Goal: Information Seeking & Learning: Learn about a topic

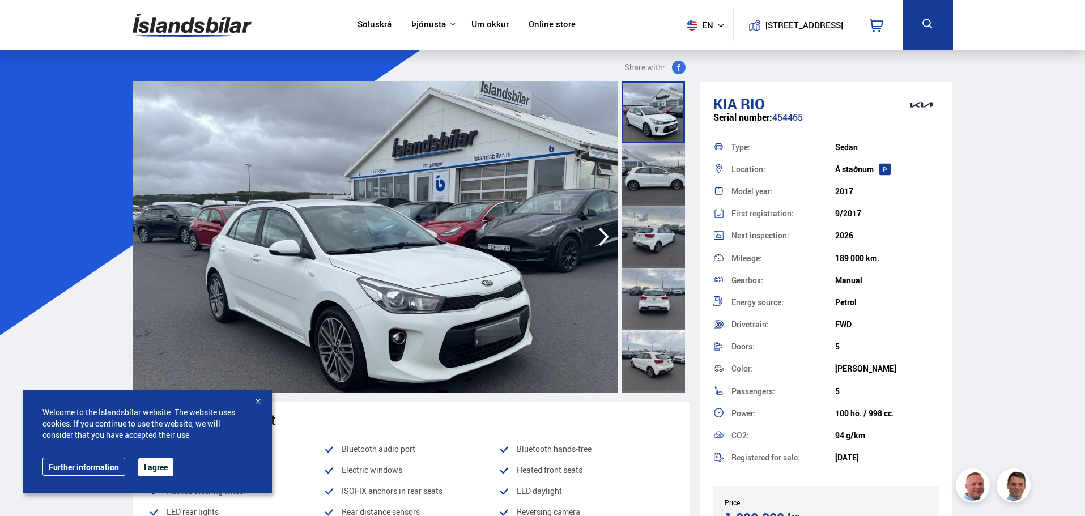
click at [256, 400] on div at bounding box center [257, 402] width 11 height 11
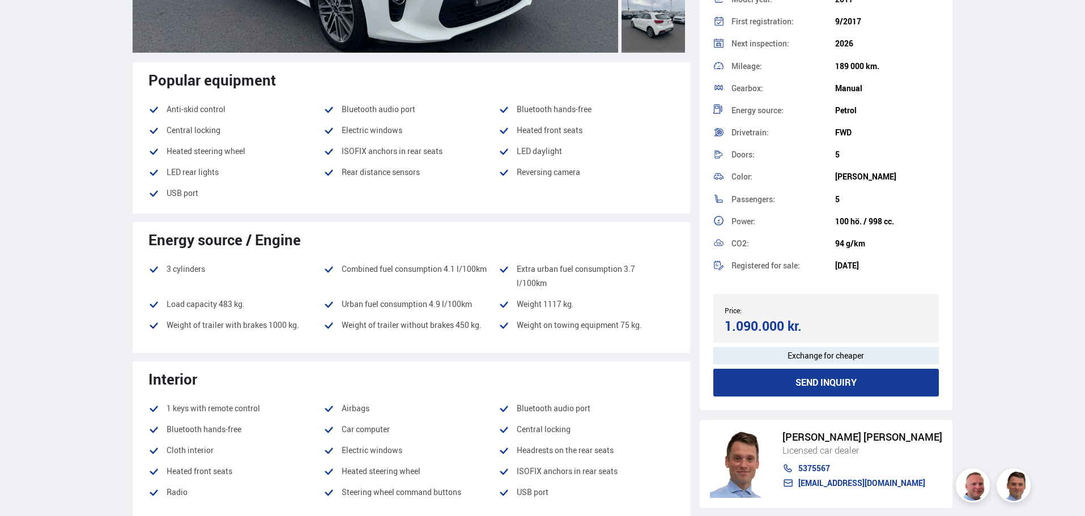
scroll to position [113, 0]
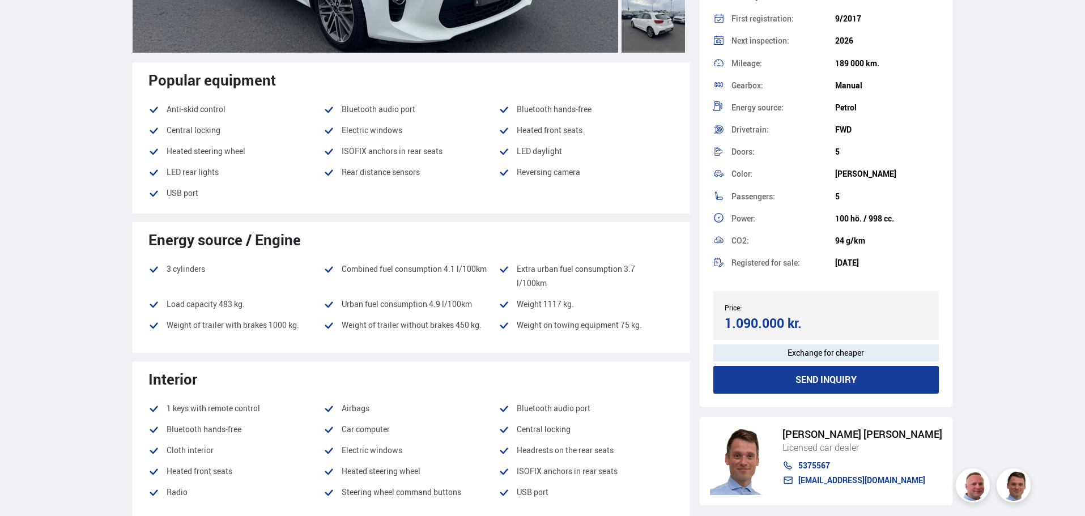
drag, startPoint x: 720, startPoint y: 320, endPoint x: 818, endPoint y: 315, distance: 98.1
click at [818, 315] on div "Price: 1.090.000 kr. Target price/Exchange price 1.090.000 kr." at bounding box center [826, 315] width 226 height 49
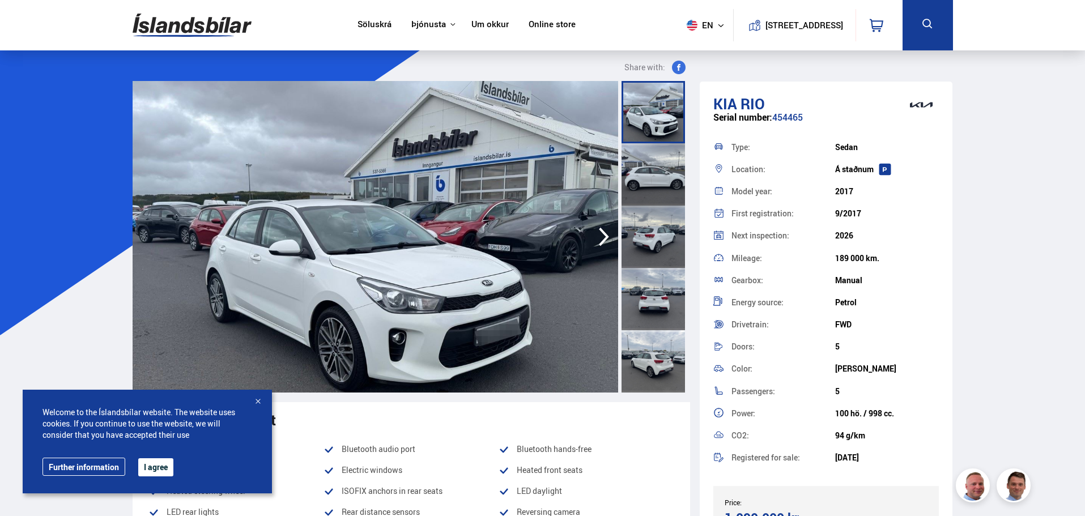
click at [537, 15] on nav "Söluskrá Þjónusta Íslandsbílar Kaupumbila.is Íslandsvörn Leiðbeiningar Um okkur…" at bounding box center [467, 25] width 238 height 50
click at [548, 24] on link "Online store" at bounding box center [552, 25] width 47 height 12
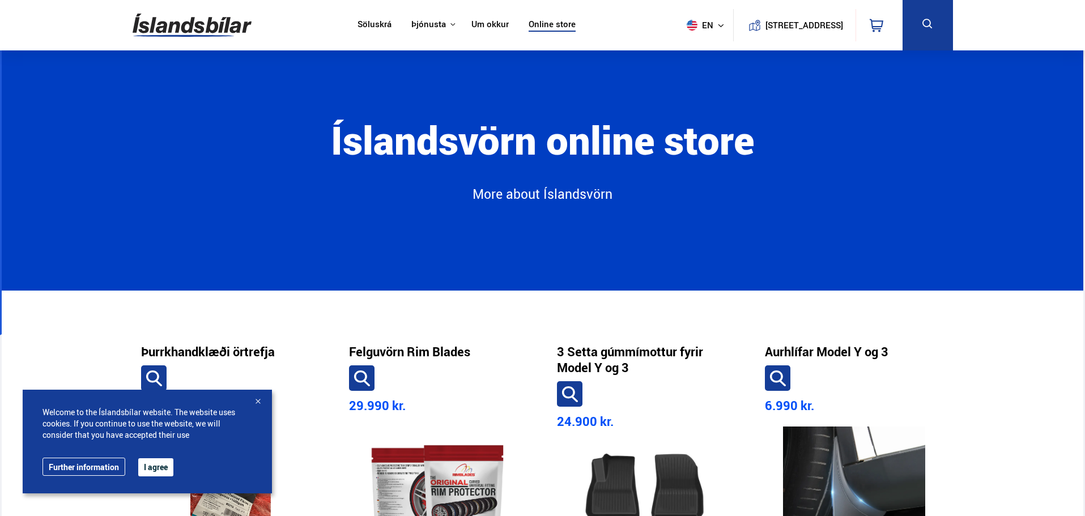
click at [360, 20] on link "Söluskrá" at bounding box center [375, 25] width 34 height 12
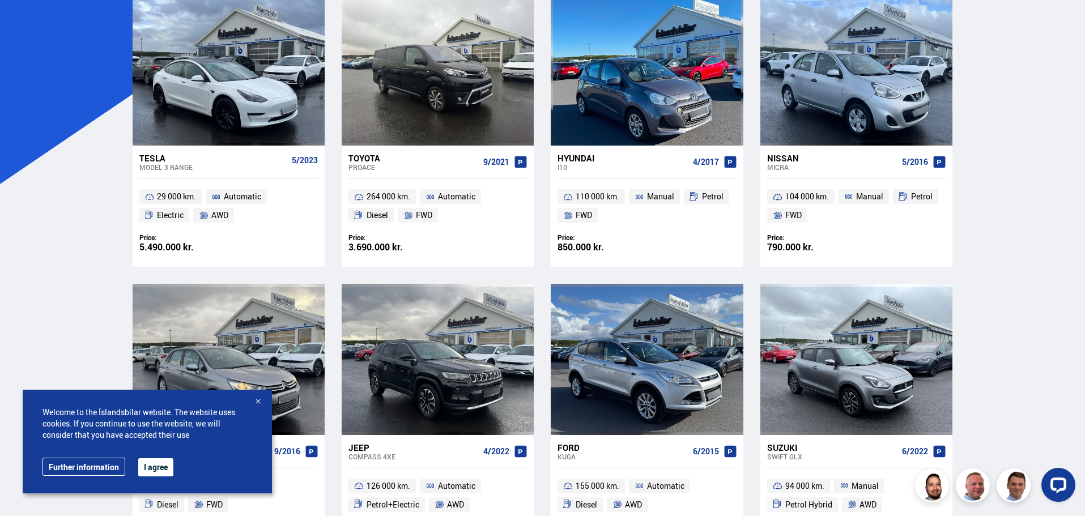
scroll to position [113, 0]
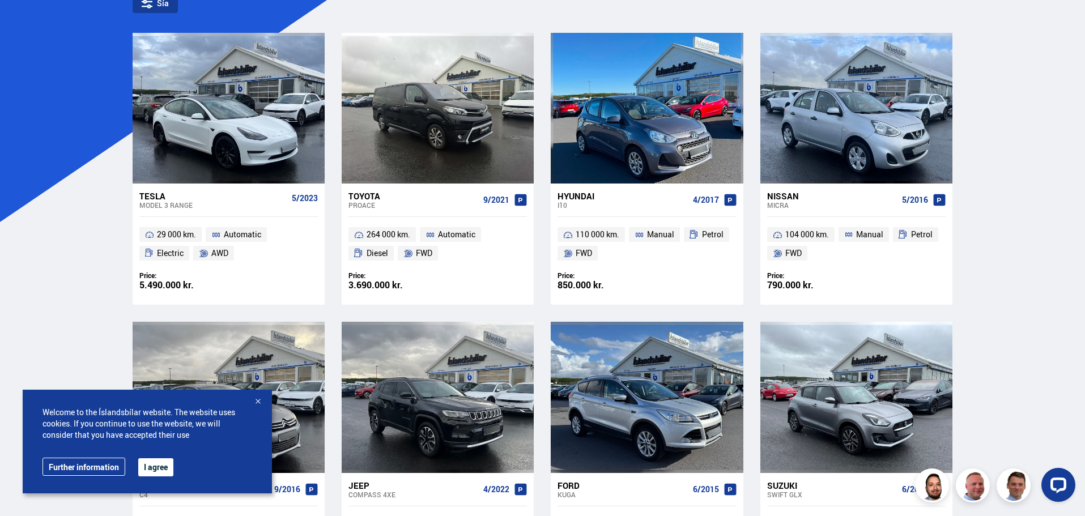
click at [258, 397] on div at bounding box center [257, 402] width 11 height 11
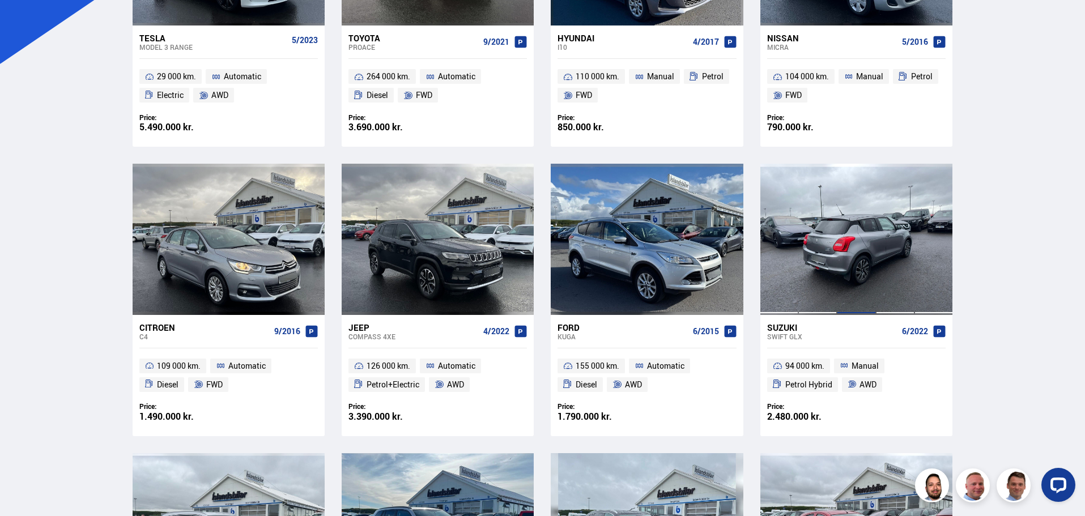
scroll to position [283, 0]
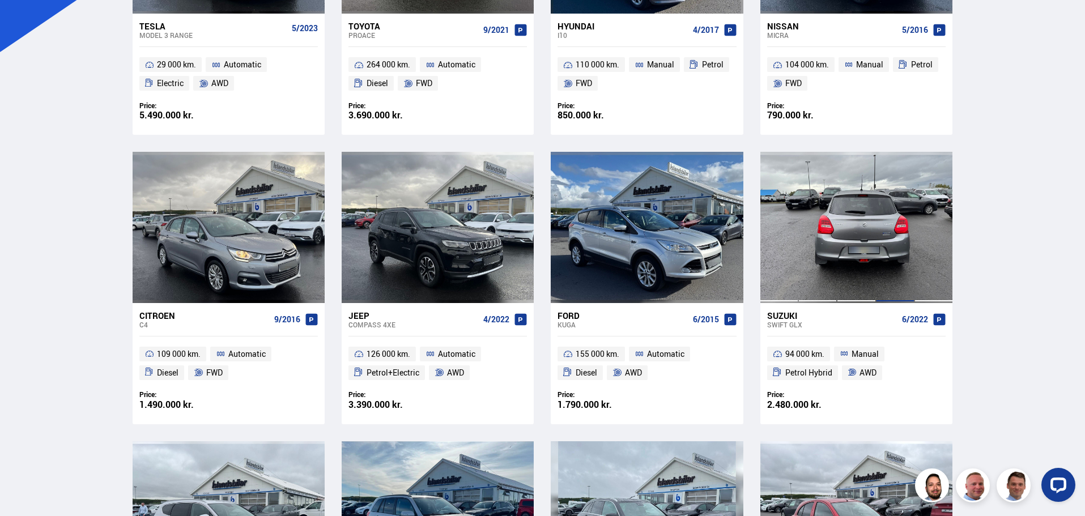
click at [898, 239] on div at bounding box center [895, 227] width 39 height 151
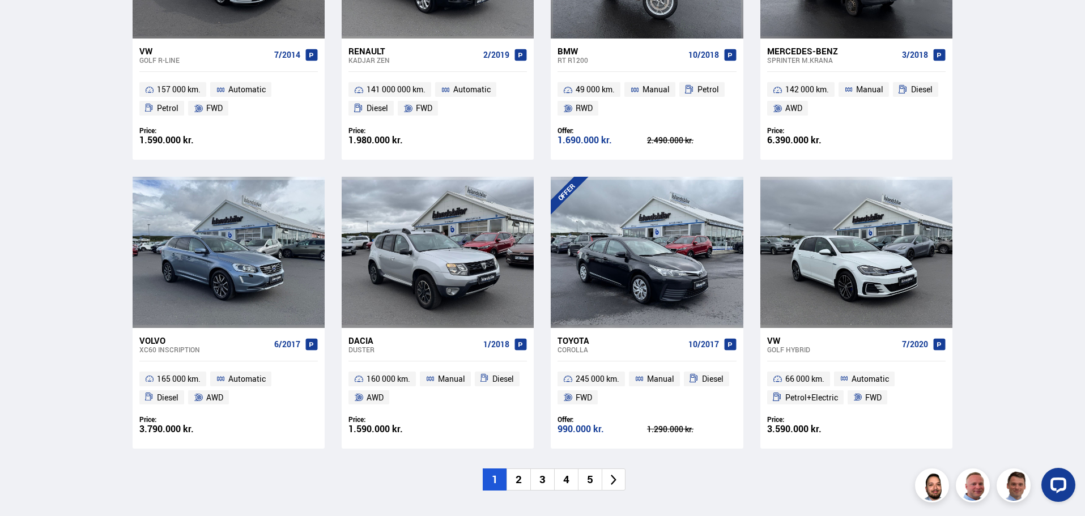
scroll to position [1652, 0]
